Goal: Go to known website: Access a specific website the user already knows

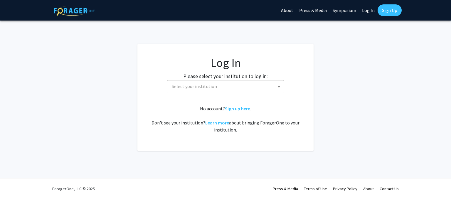
select select
drag, startPoint x: 199, startPoint y: 93, endPoint x: 206, endPoint y: 80, distance: 14.3
click at [206, 80] on fg-card-body "Log In Please select your institution to log in: [GEOGRAPHIC_DATA] [GEOGRAPHIC_…" at bounding box center [225, 97] width 153 height 83
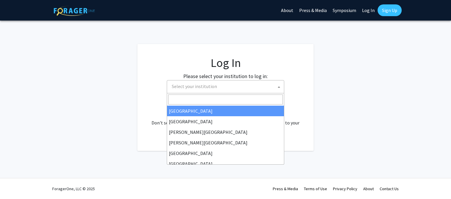
click at [206, 80] on span "Select your institution" at bounding box center [226, 86] width 114 height 12
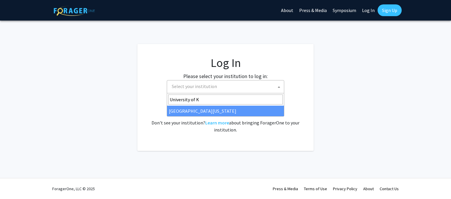
type input "University of K"
select select "13"
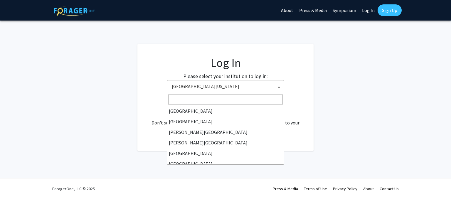
scroll to position [201, 0]
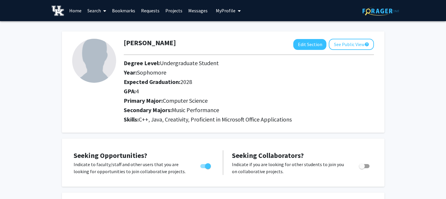
click at [92, 10] on link "Search" at bounding box center [96, 10] width 25 height 21
click at [104, 36] on span "Students" at bounding box center [102, 39] width 36 height 12
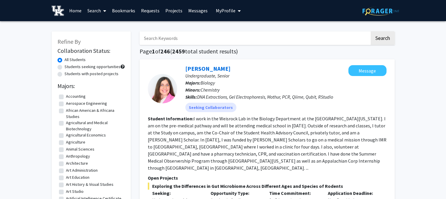
click at [79, 10] on link "Home" at bounding box center [75, 10] width 18 height 21
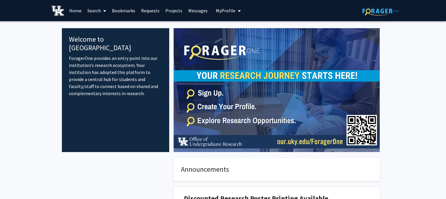
click at [103, 10] on span at bounding box center [103, 11] width 5 height 21
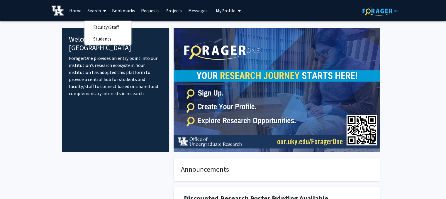
click at [103, 10] on span at bounding box center [103, 11] width 5 height 21
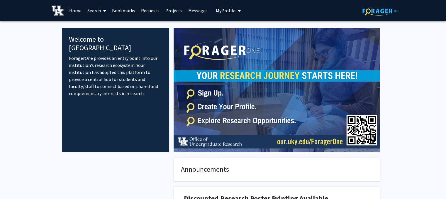
click at [77, 9] on link "Home" at bounding box center [75, 10] width 18 height 21
click at [176, 11] on link "Projects" at bounding box center [174, 10] width 23 height 21
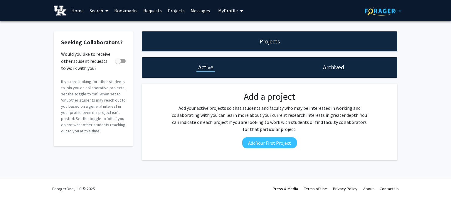
click at [225, 11] on span "My Profile" at bounding box center [228, 11] width 20 height 6
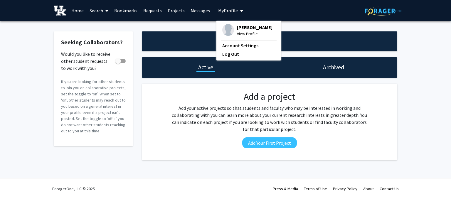
click at [97, 12] on link "Search" at bounding box center [99, 10] width 25 height 21
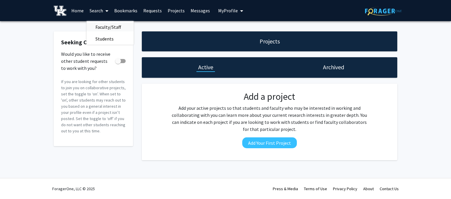
click at [96, 24] on span "Faculty/Staff" at bounding box center [108, 27] width 43 height 12
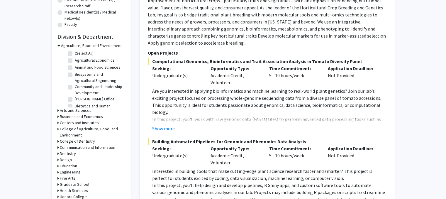
scroll to position [161, 0]
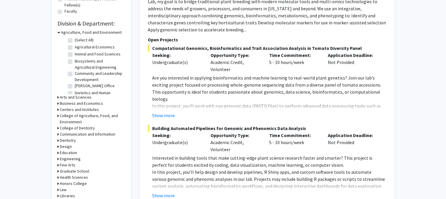
click at [75, 53] on label "Animal and Food Sciences" at bounding box center [98, 54] width 46 height 6
click at [75, 53] on input "Animal and Food Sciences" at bounding box center [77, 53] width 4 height 4
checkbox input "true"
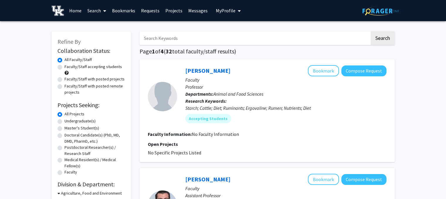
click at [65, 67] on label "Faculty/Staff accepting students" at bounding box center [93, 67] width 57 height 6
click at [65, 67] on input "Faculty/Staff accepting students" at bounding box center [67, 66] width 4 height 4
radio input "true"
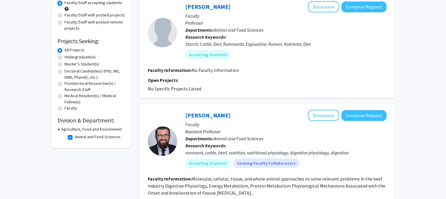
scroll to position [64, 0]
click at [65, 58] on label "Undergraduate(s)" at bounding box center [80, 57] width 31 height 6
click at [65, 58] on input "Undergraduate(s)" at bounding box center [67, 56] width 4 height 4
radio input "true"
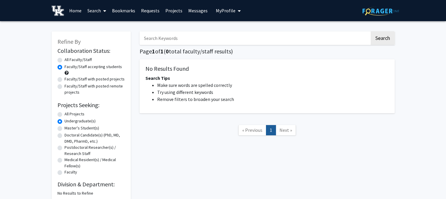
click at [65, 59] on label "All Faculty/Staff" at bounding box center [78, 60] width 27 height 6
click at [65, 59] on input "All Faculty/Staff" at bounding box center [67, 59] width 4 height 4
radio input "true"
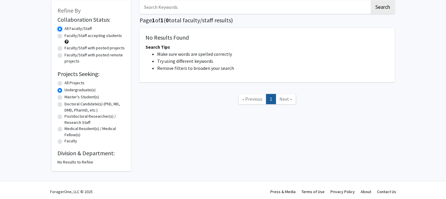
scroll to position [34, 0]
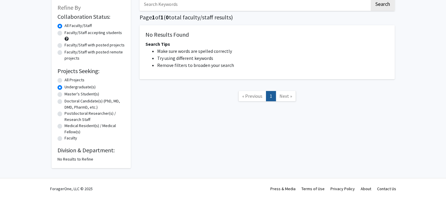
click at [65, 78] on label "All Projects" at bounding box center [75, 80] width 20 height 6
click at [65, 78] on input "All Projects" at bounding box center [67, 79] width 4 height 4
radio input "true"
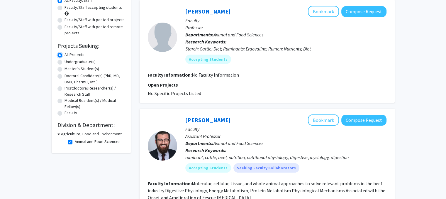
scroll to position [63, 0]
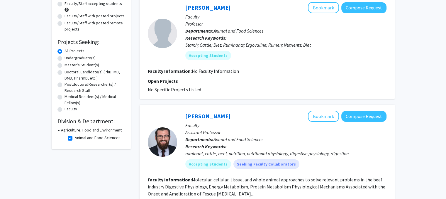
click at [62, 129] on h3 "Agriculture, Food and Environment" at bounding box center [91, 130] width 61 height 6
click at [62, 129] on h3 "Agriculture, Food and Environment" at bounding box center [90, 130] width 61 height 6
click at [75, 139] on label "Animal and Food Sciences" at bounding box center [98, 138] width 46 height 6
click at [75, 138] on input "Animal and Food Sciences" at bounding box center [77, 137] width 4 height 4
checkbox input "false"
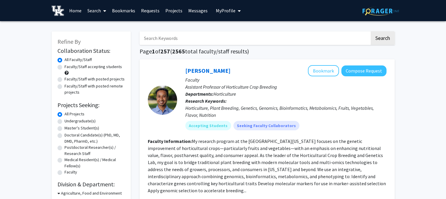
click at [57, 119] on div "Undergraduate(s)" at bounding box center [90, 121] width 67 height 7
click at [65, 121] on label "Undergraduate(s)" at bounding box center [80, 121] width 31 height 6
click at [65, 121] on input "Undergraduate(s)" at bounding box center [67, 120] width 4 height 4
radio input "true"
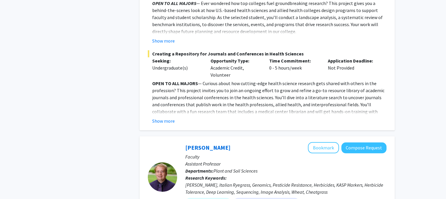
scroll to position [534, 0]
click at [163, 117] on button "Show more" at bounding box center [163, 120] width 23 height 7
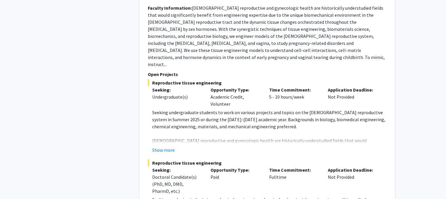
scroll to position [1201, 0]
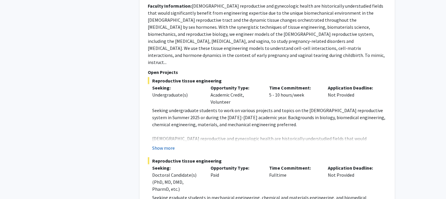
click at [159, 144] on button "Show more" at bounding box center [163, 147] width 23 height 7
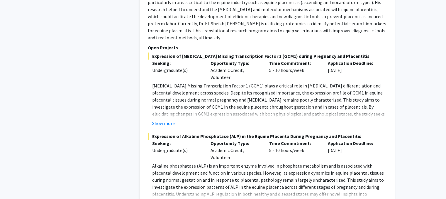
scroll to position [1972, 0]
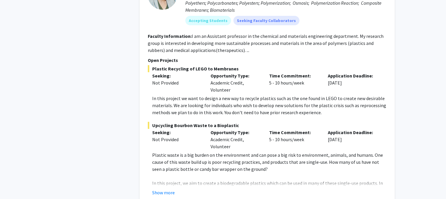
scroll to position [2251, 0]
click at [157, 188] on button "Show more" at bounding box center [163, 191] width 23 height 7
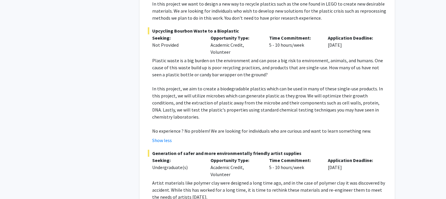
scroll to position [2351, 0]
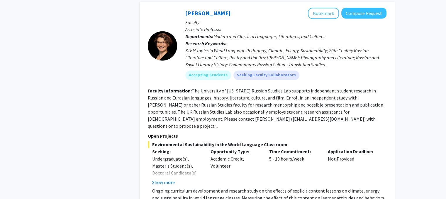
scroll to position [3189, 0]
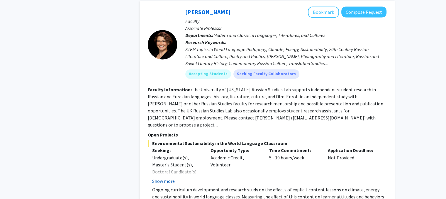
click at [165, 177] on button "Show more" at bounding box center [163, 180] width 23 height 7
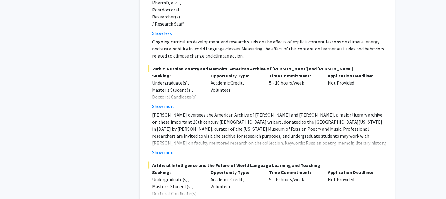
scroll to position [3376, 0]
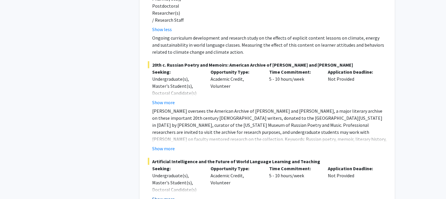
click at [158, 195] on button "Show more" at bounding box center [163, 198] width 23 height 7
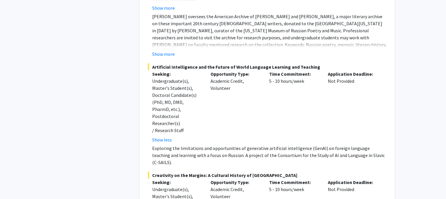
scroll to position [3496, 0]
